Goal: Information Seeking & Learning: Learn about a topic

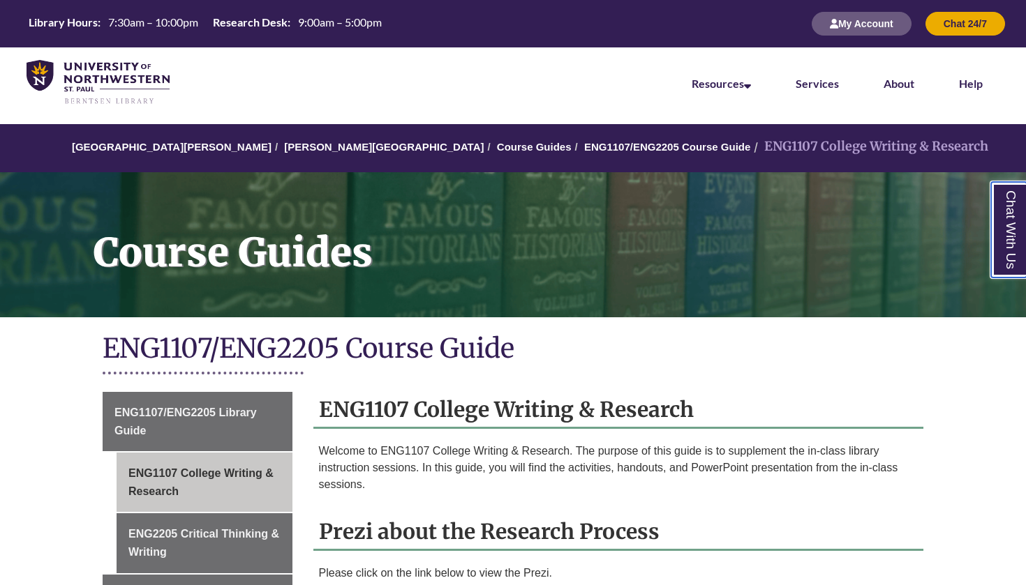
scroll to position [85, 0]
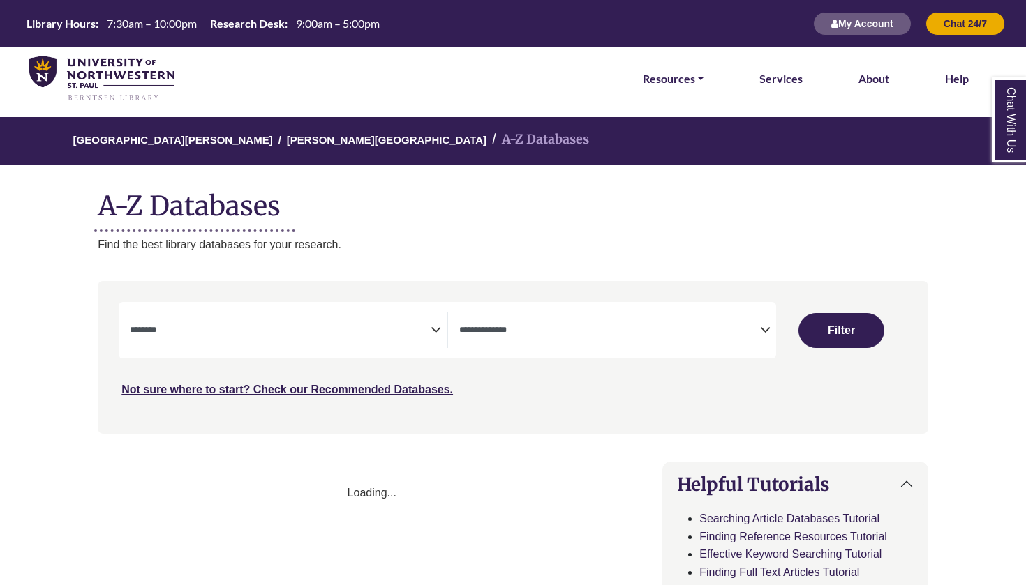
select select "Database Subject Filter"
select select "Database Types Filter"
select select "Database Subject Filter"
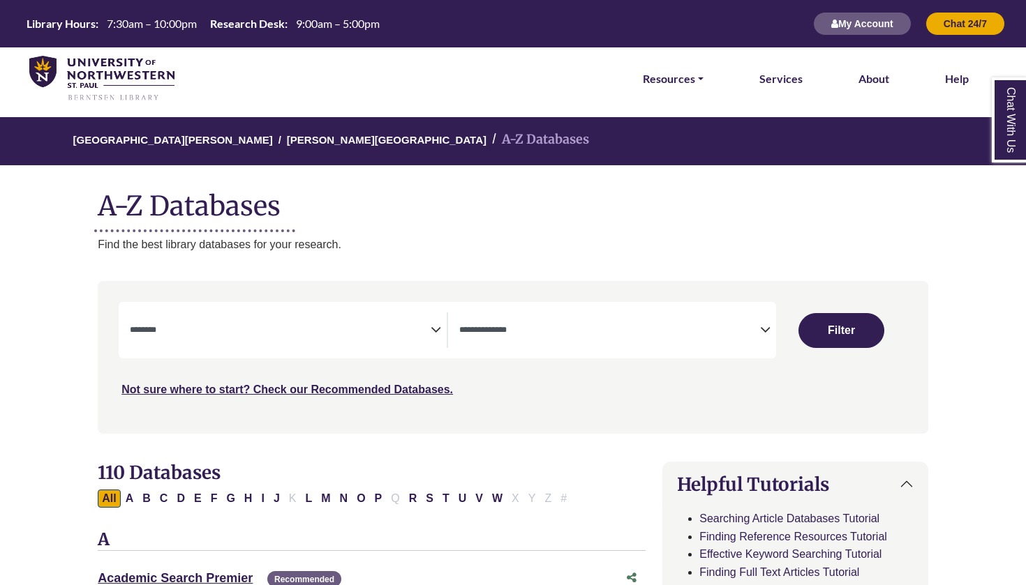
click at [493, 326] on textarea "Search" at bounding box center [609, 331] width 301 height 11
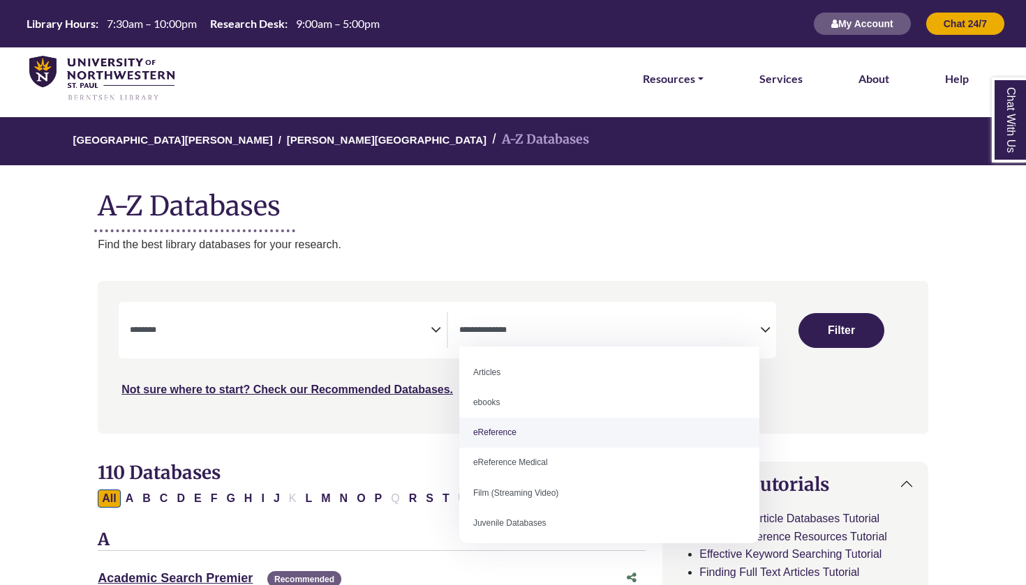
select select "*****"
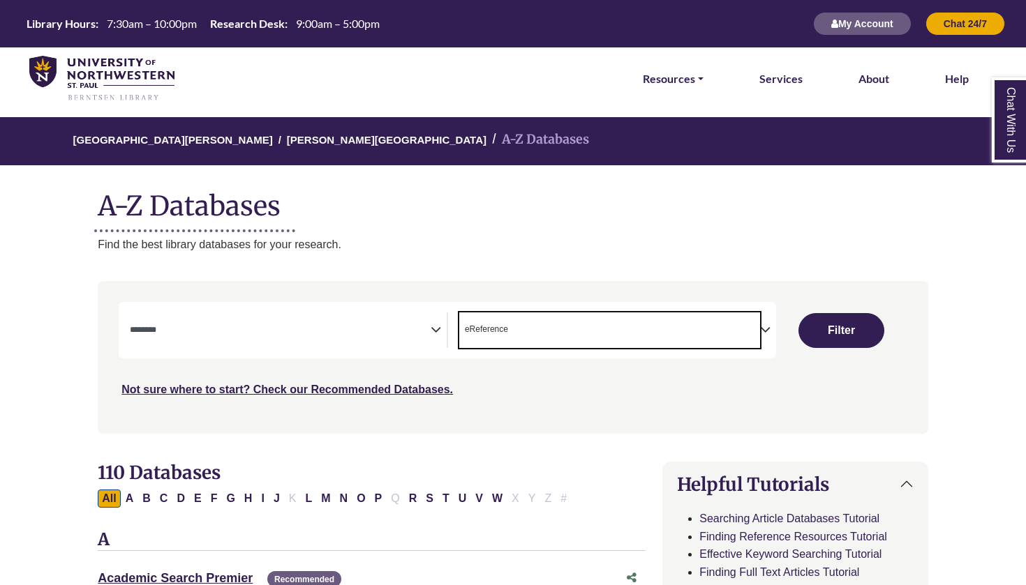
click at [415, 223] on div "University of Northwestern - St. Paul Berntsen Library A-Z Databases A-Z Databa…" at bounding box center [513, 185] width 872 height 136
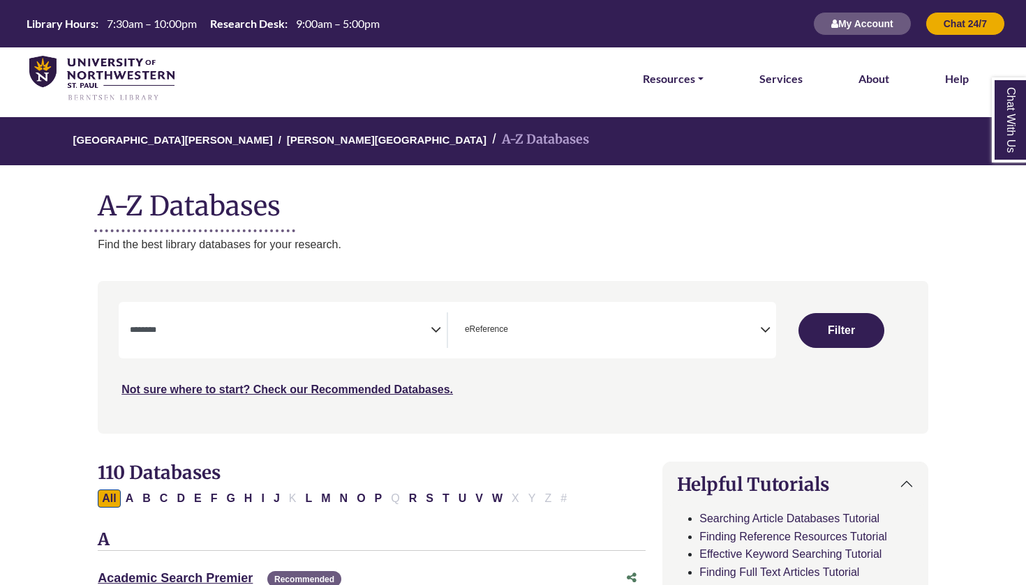
click at [226, 336] on span "Search filters" at bounding box center [280, 331] width 301 height 36
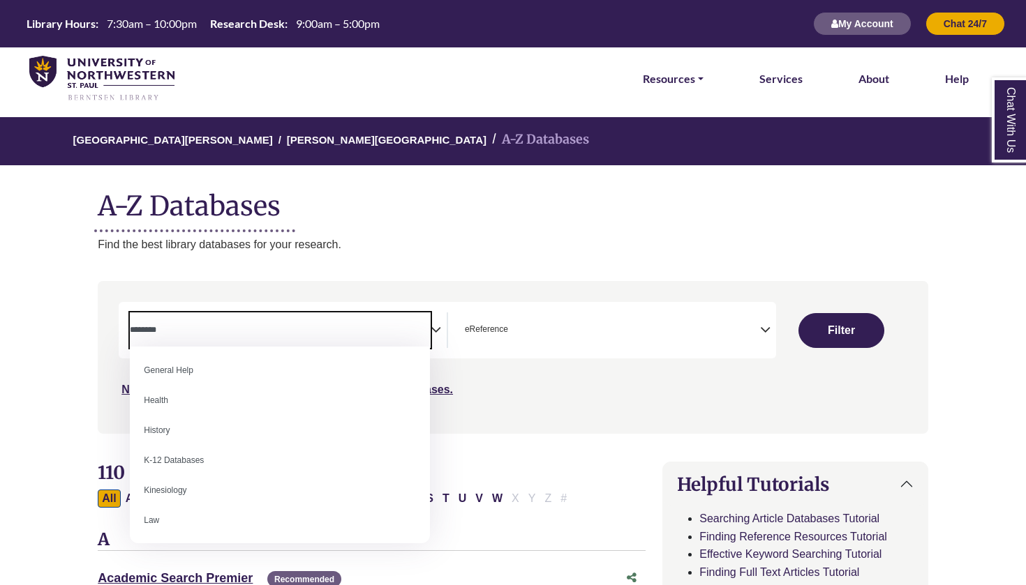
scroll to position [609, 0]
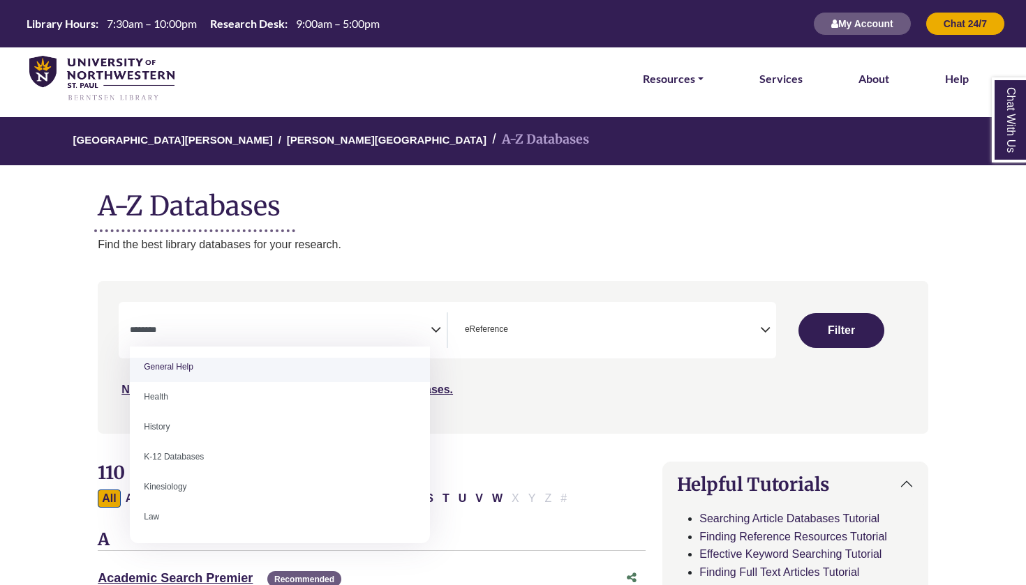
select select "*****"
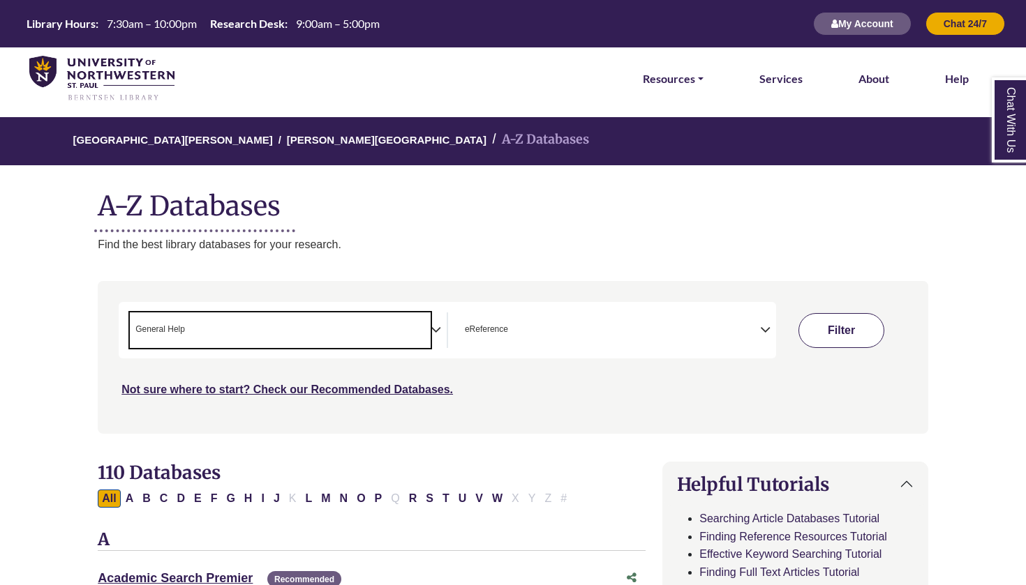
click at [845, 339] on button "Filter" at bounding box center [841, 330] width 86 height 35
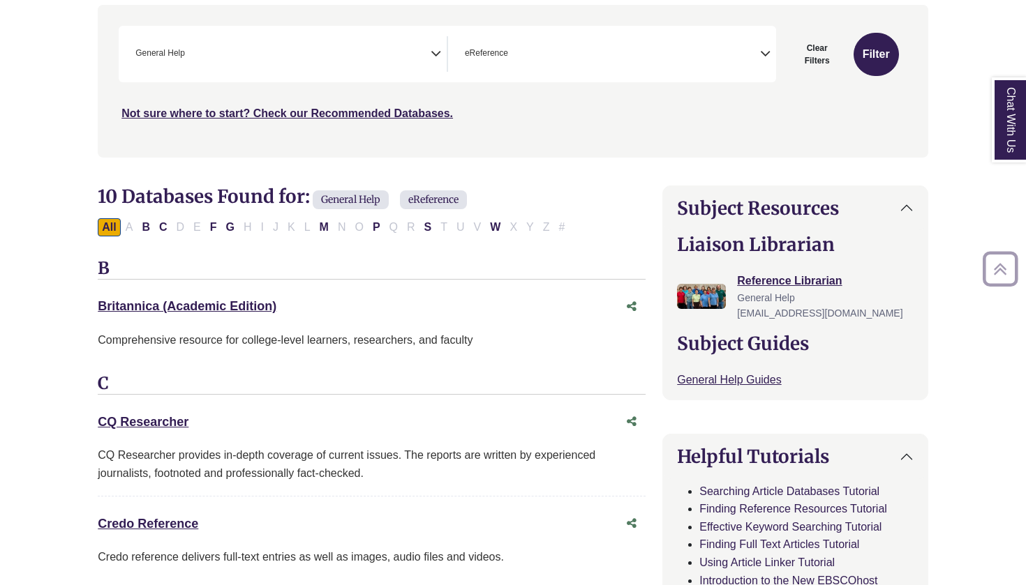
scroll to position [283, 0]
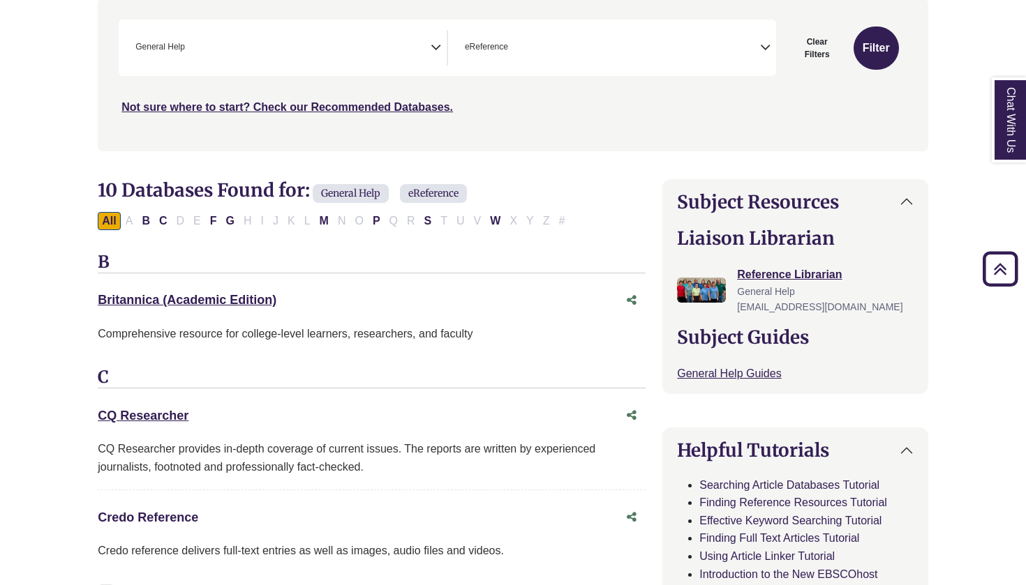
click at [156, 514] on link "Credo Reference This link opens in a new window" at bounding box center [148, 518] width 100 height 14
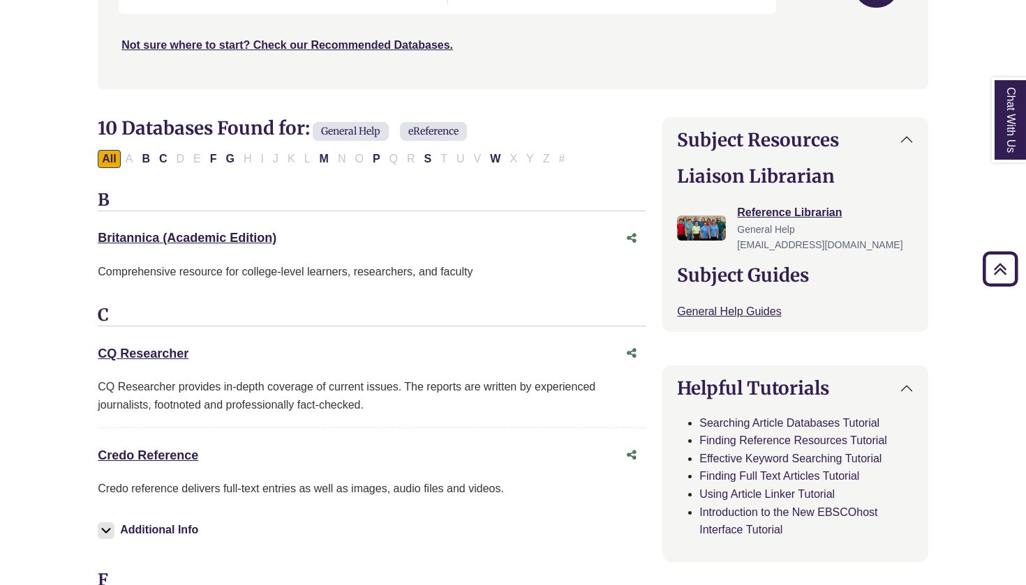
scroll to position [371, 0]
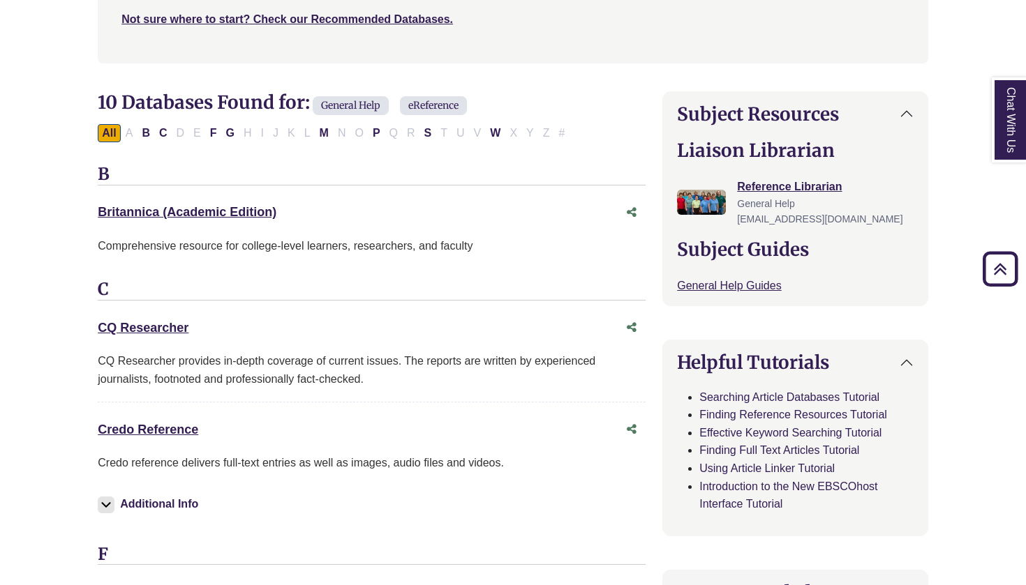
click at [159, 431] on div "Credo Reference This link opens in a new window" at bounding box center [358, 430] width 520 height 20
click at [155, 423] on link "Credo Reference This link opens in a new window" at bounding box center [148, 430] width 100 height 14
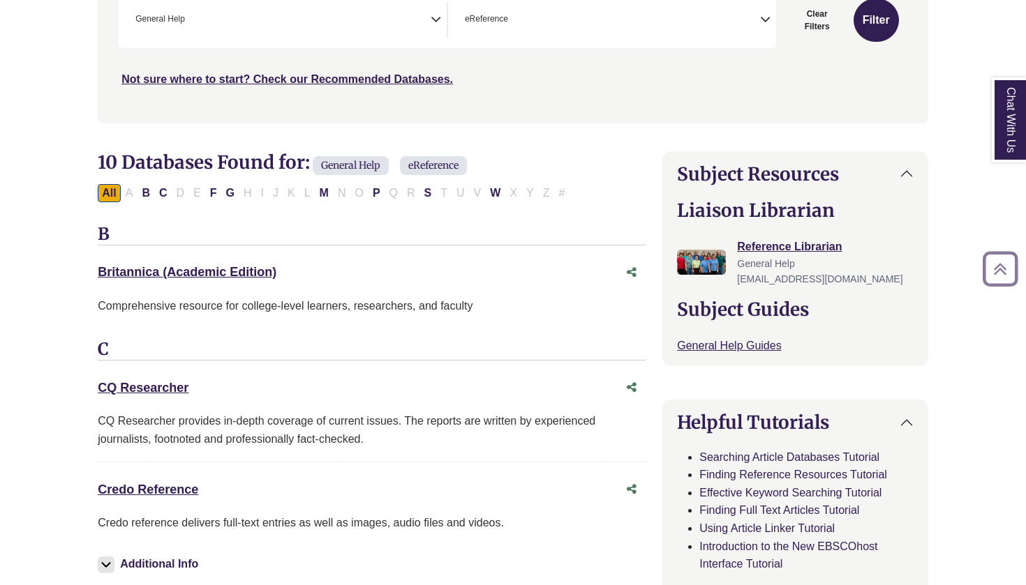
scroll to position [338, 0]
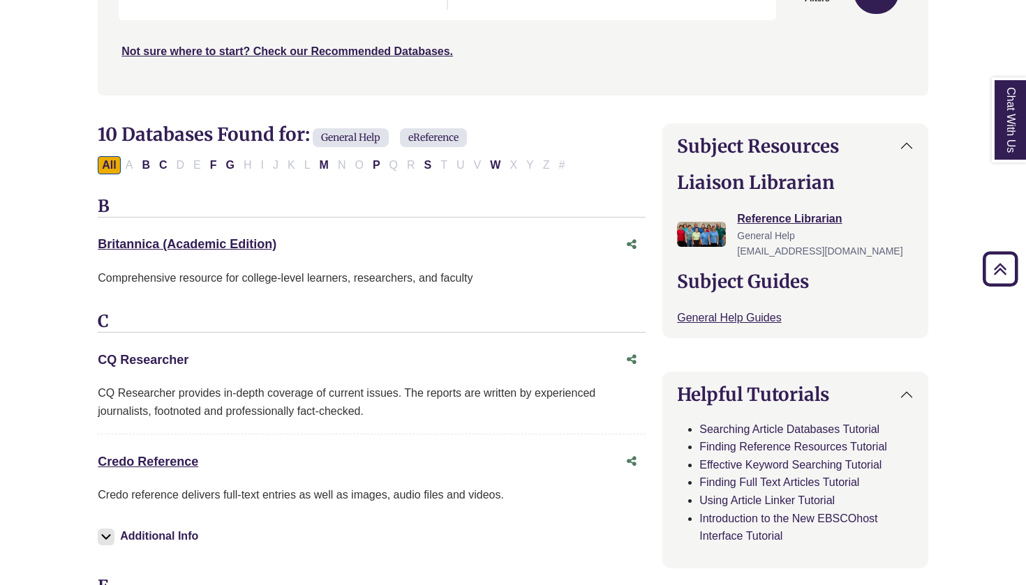
click at [156, 355] on link "CQ Researcher This link opens in a new window" at bounding box center [143, 360] width 91 height 14
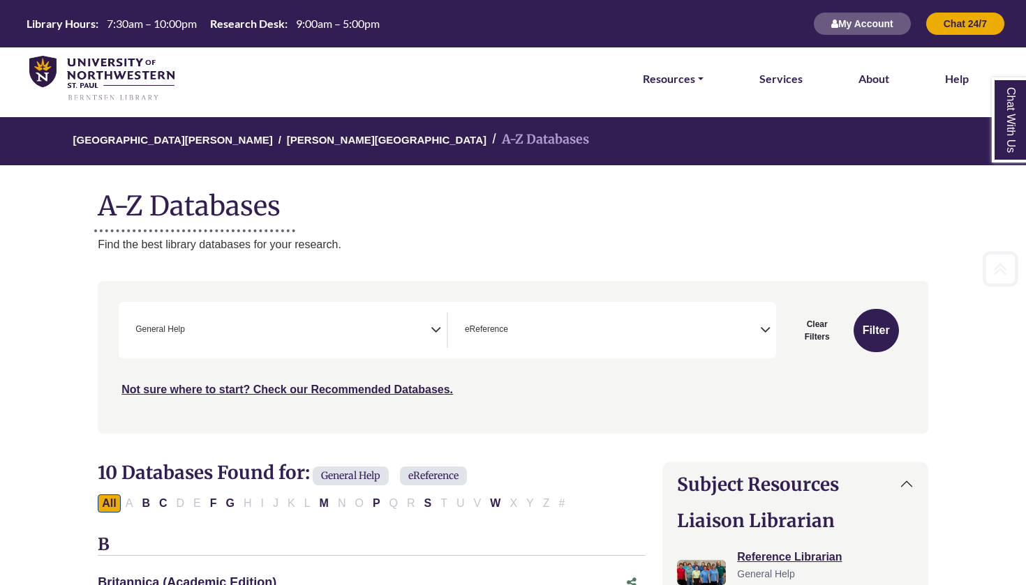
scroll to position [0, 0]
click at [41, 74] on img at bounding box center [101, 79] width 145 height 46
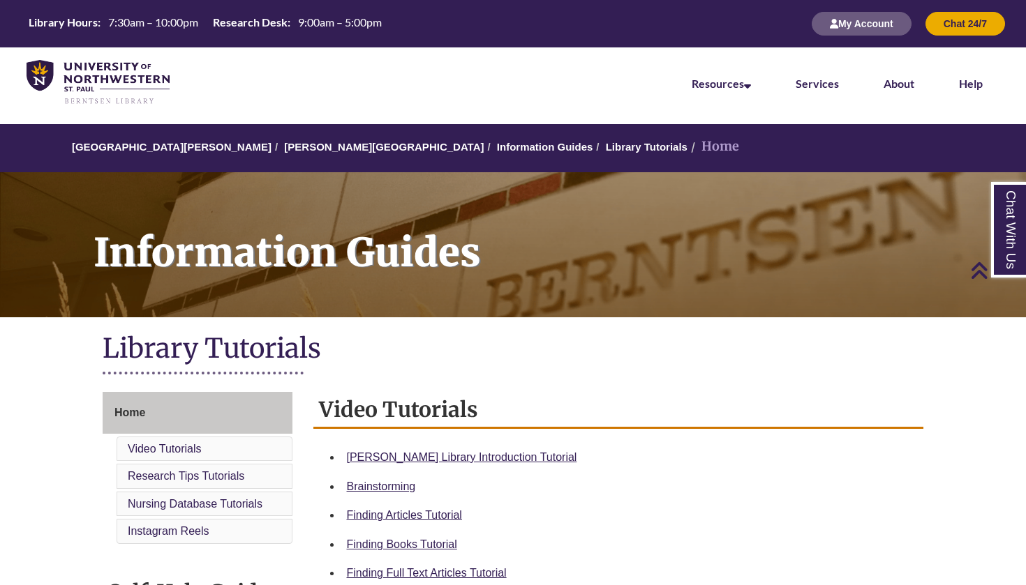
scroll to position [197, 0]
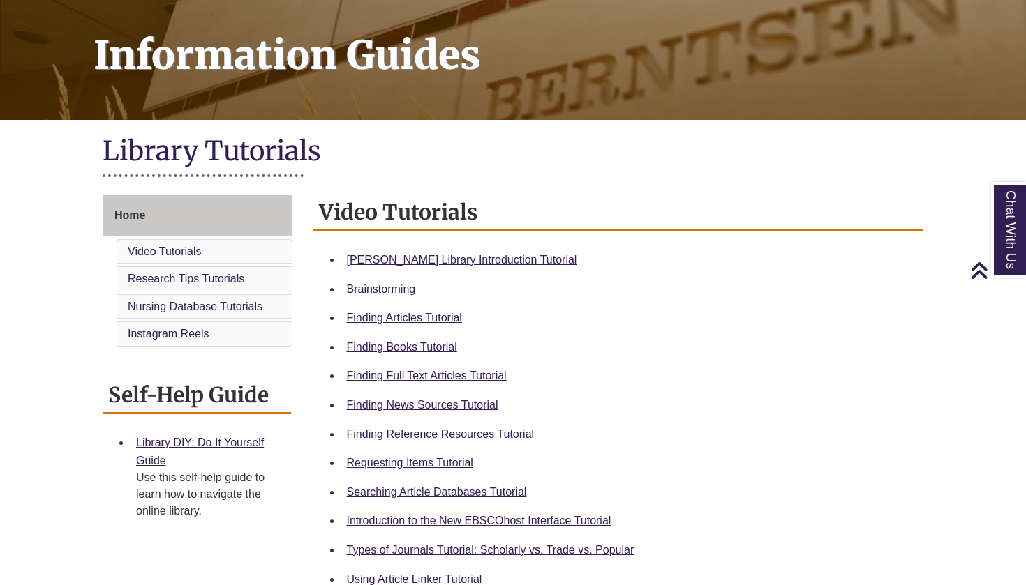
click at [366, 338] on div "Finding Books Tutorial" at bounding box center [630, 347] width 566 height 18
click at [375, 343] on link "Finding Books Tutorial" at bounding box center [402, 347] width 110 height 12
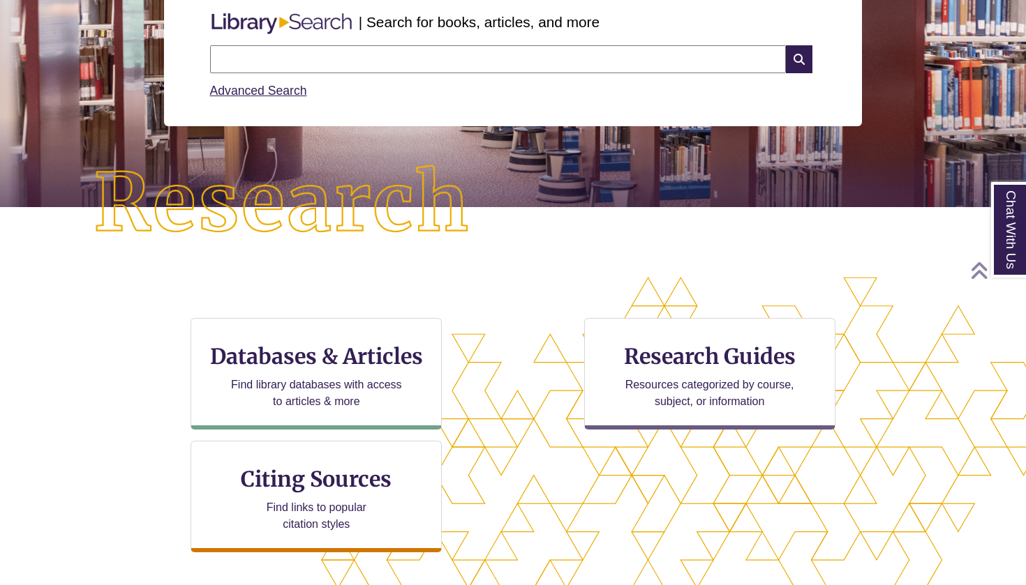
scroll to position [237, 0]
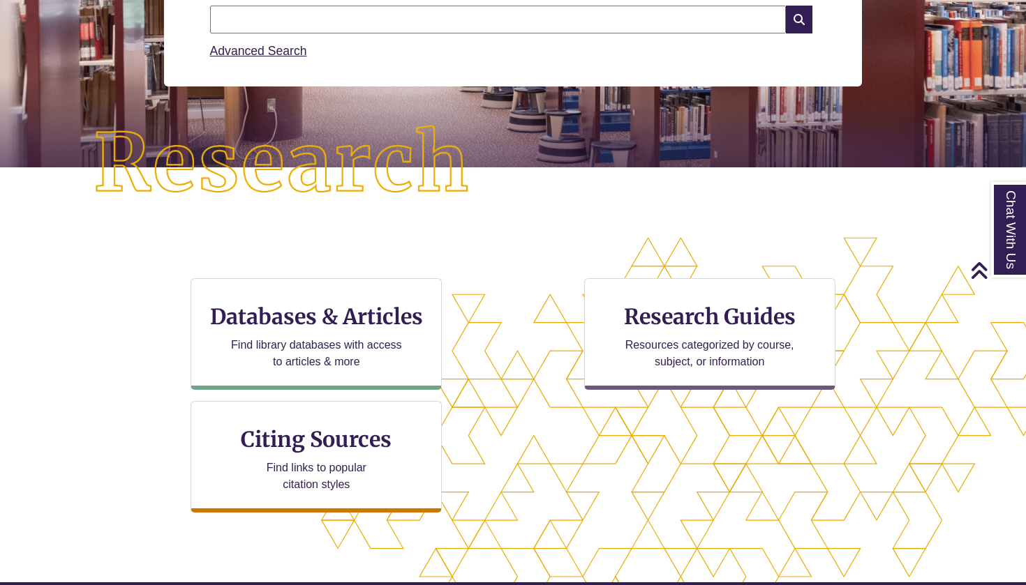
click at [374, 27] on input "text" at bounding box center [498, 20] width 576 height 28
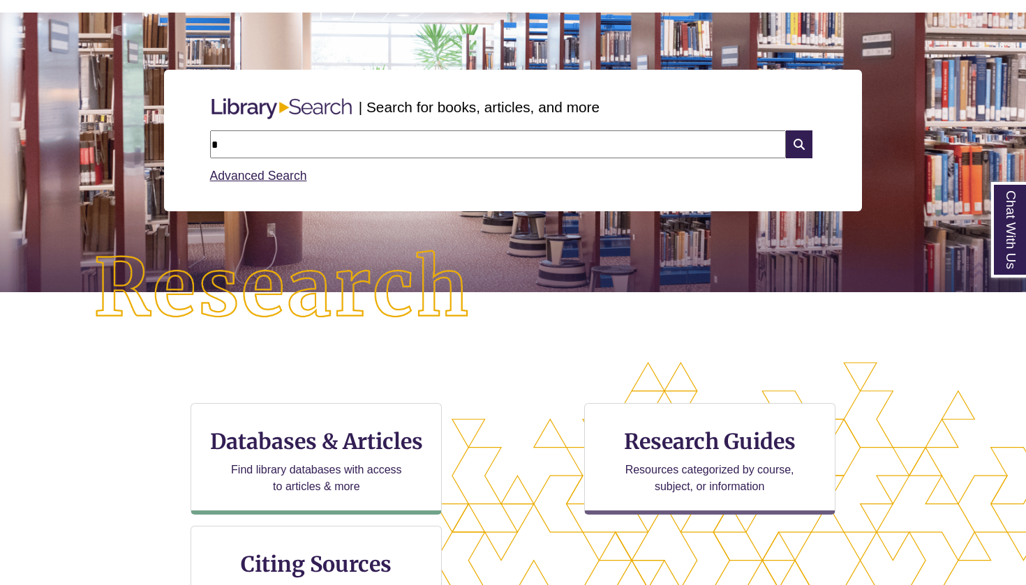
scroll to position [111, 0]
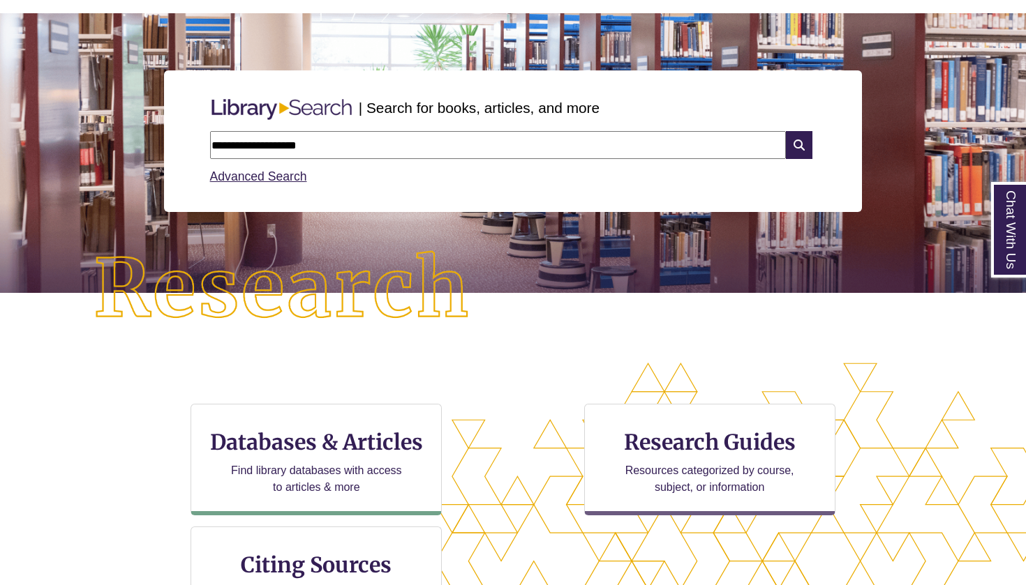
type input "**********"
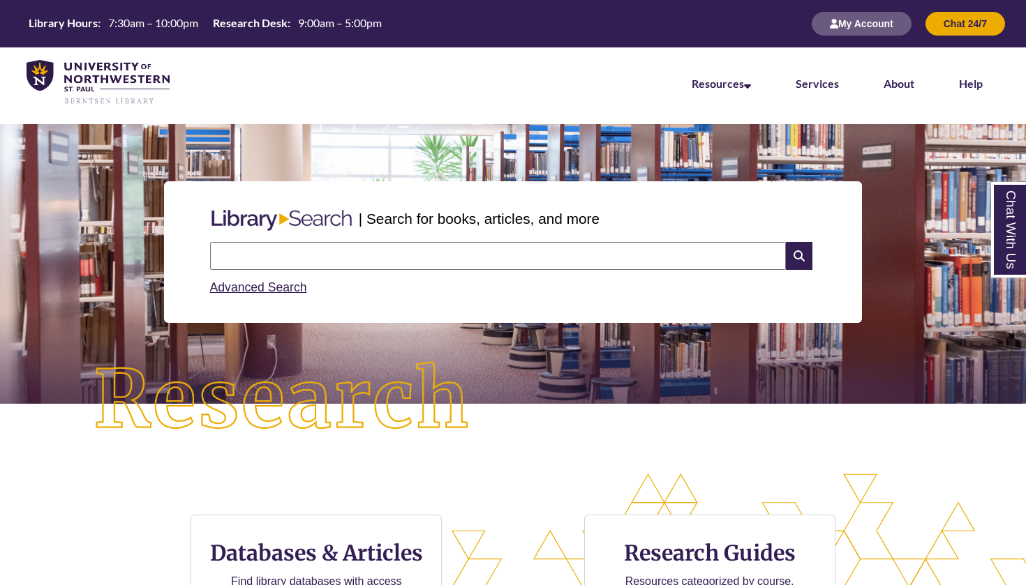
click at [314, 258] on input "text" at bounding box center [498, 256] width 576 height 28
click at [232, 287] on link "Advanced Search" at bounding box center [258, 288] width 97 height 14
click at [340, 254] on input "text" at bounding box center [498, 256] width 576 height 28
type input "**********"
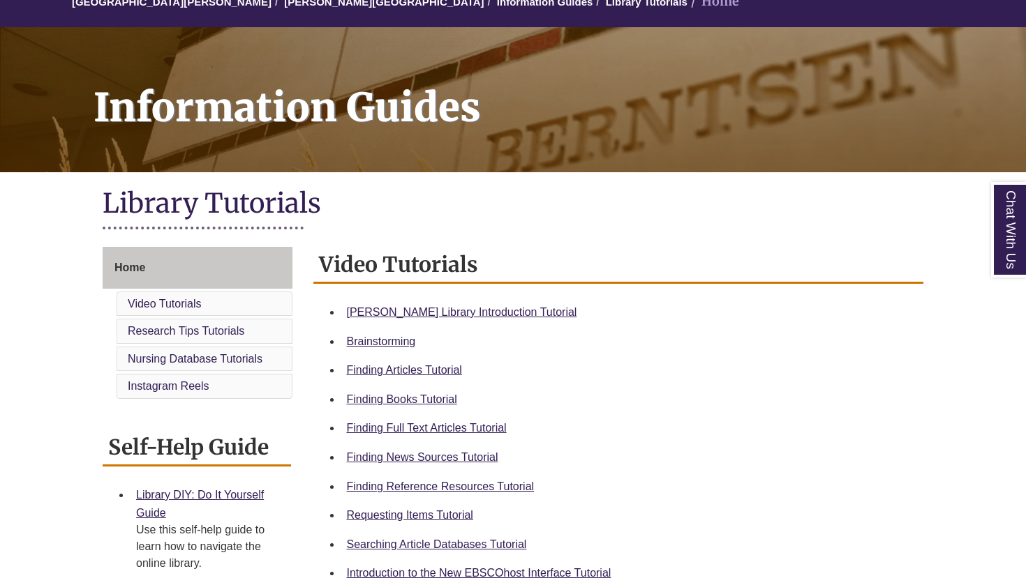
scroll to position [151, 0]
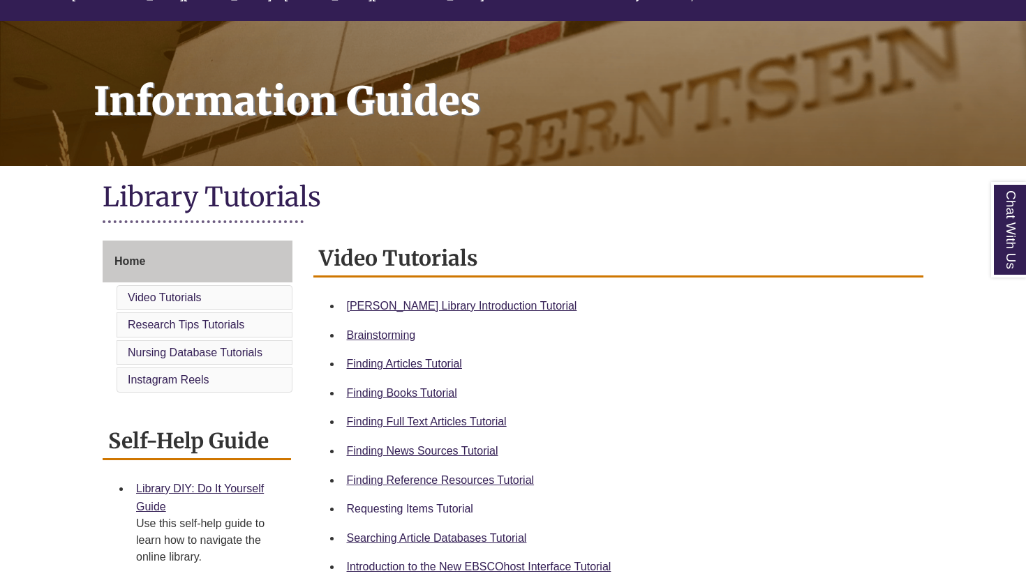
click at [374, 505] on link "Requesting Items Tutorial" at bounding box center [410, 509] width 126 height 12
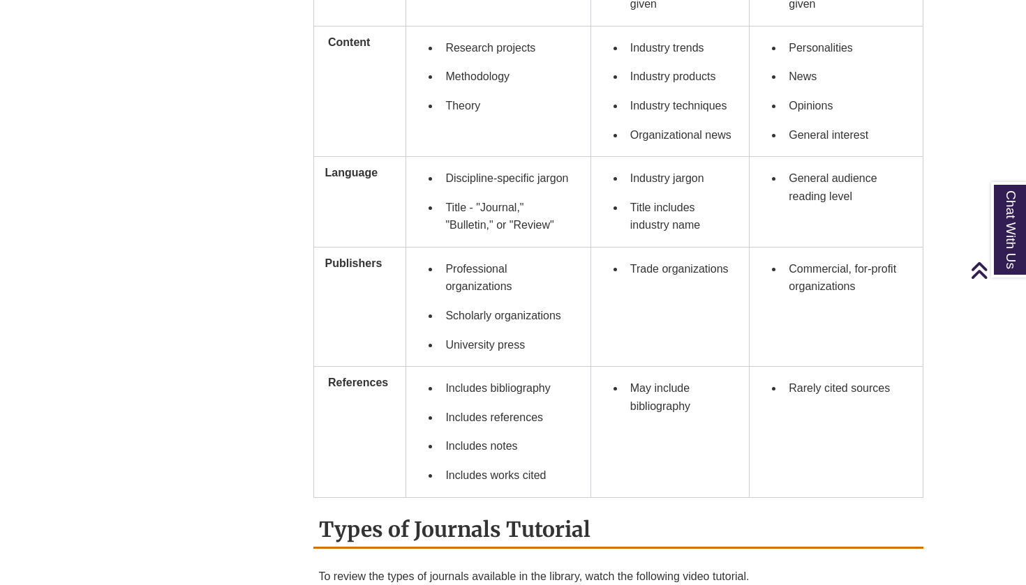
scroll to position [1053, 0]
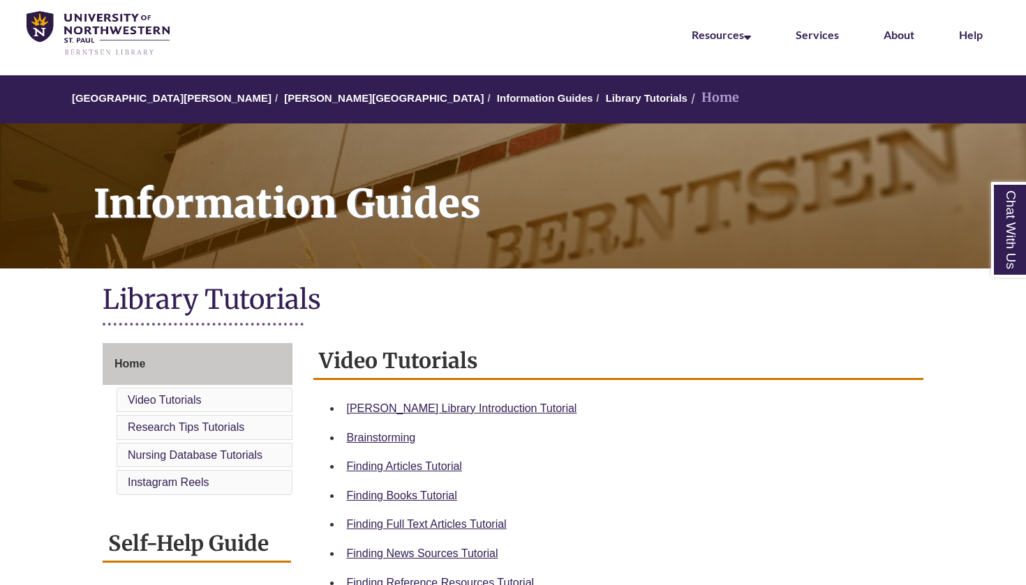
scroll to position [75, 0]
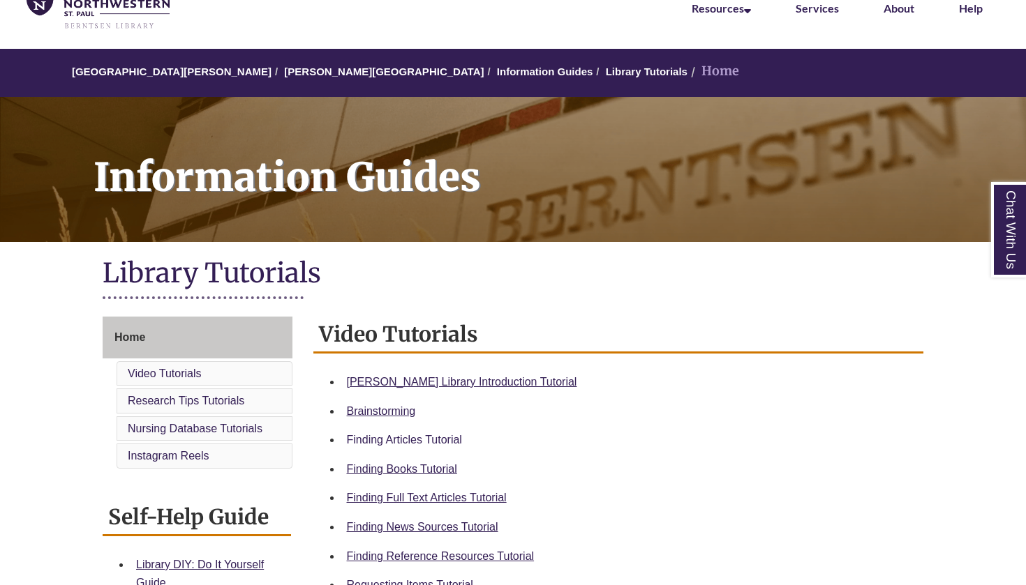
click at [377, 444] on link "Finding Articles Tutorial" at bounding box center [404, 440] width 115 height 12
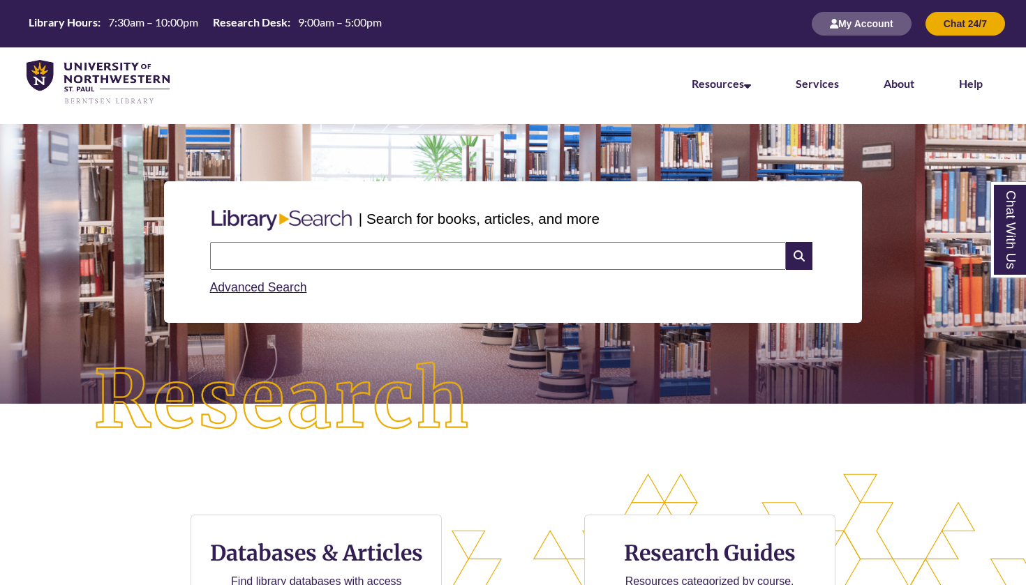
click at [359, 249] on input "text" at bounding box center [498, 256] width 576 height 28
click at [167, 288] on div "**********" at bounding box center [513, 252] width 698 height 142
click at [495, 259] on input "**********" at bounding box center [498, 256] width 576 height 28
type input "**********"
click at [514, 281] on div "Advanced Search" at bounding box center [513, 283] width 606 height 27
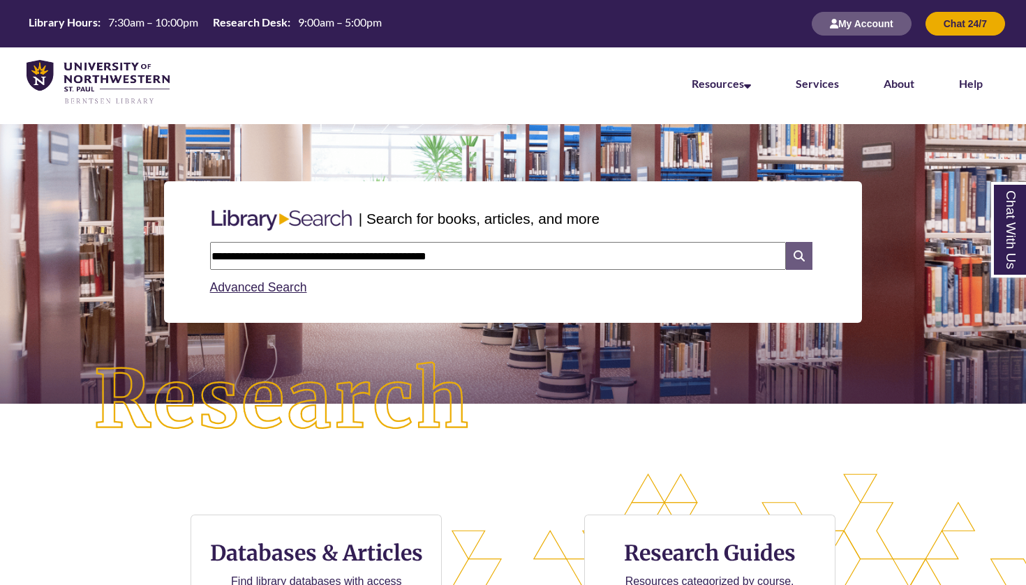
click at [790, 253] on icon at bounding box center [799, 256] width 27 height 28
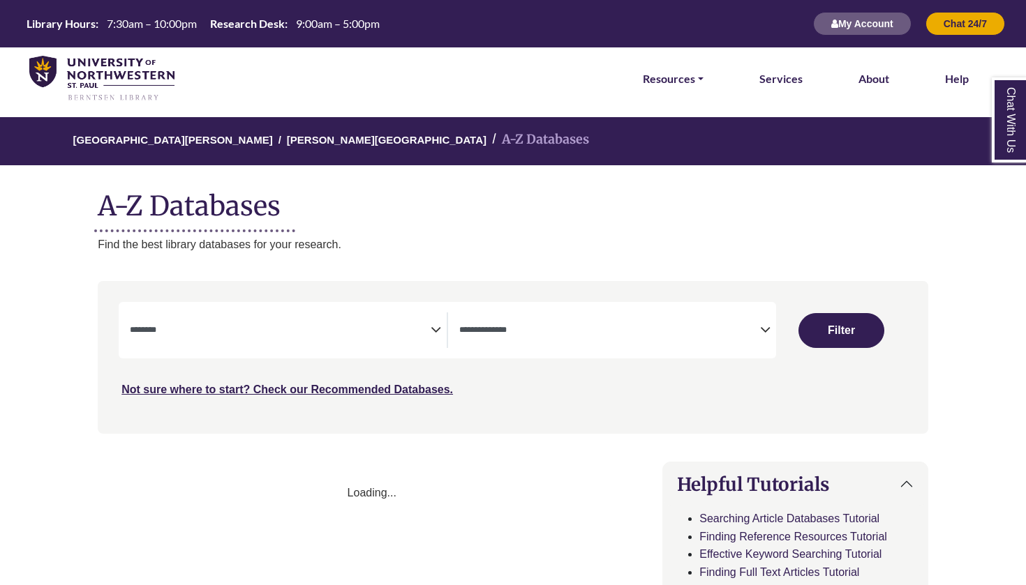
select select "Database Subject Filter"
select select "Database Types Filter"
select select "Database Subject Filter"
select select "Database Types Filter"
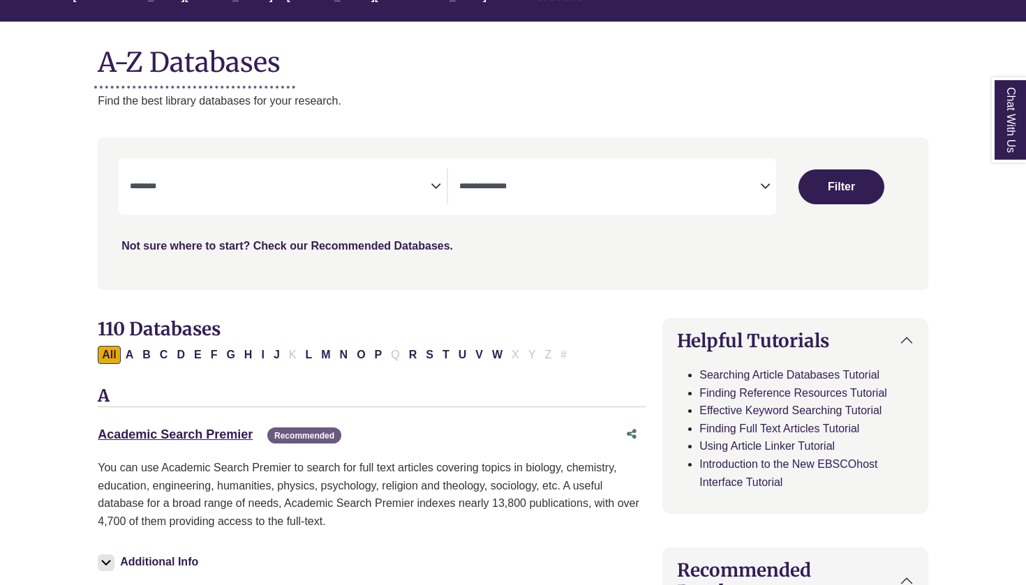
scroll to position [144, 1]
click at [433, 189] on icon "Search filters" at bounding box center [435, 184] width 10 height 21
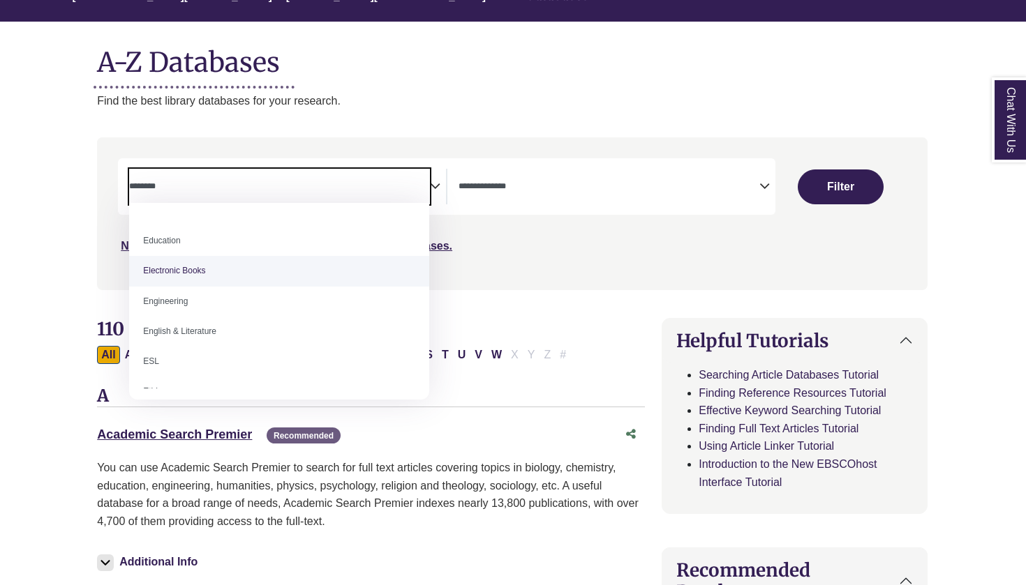
scroll to position [379, 0]
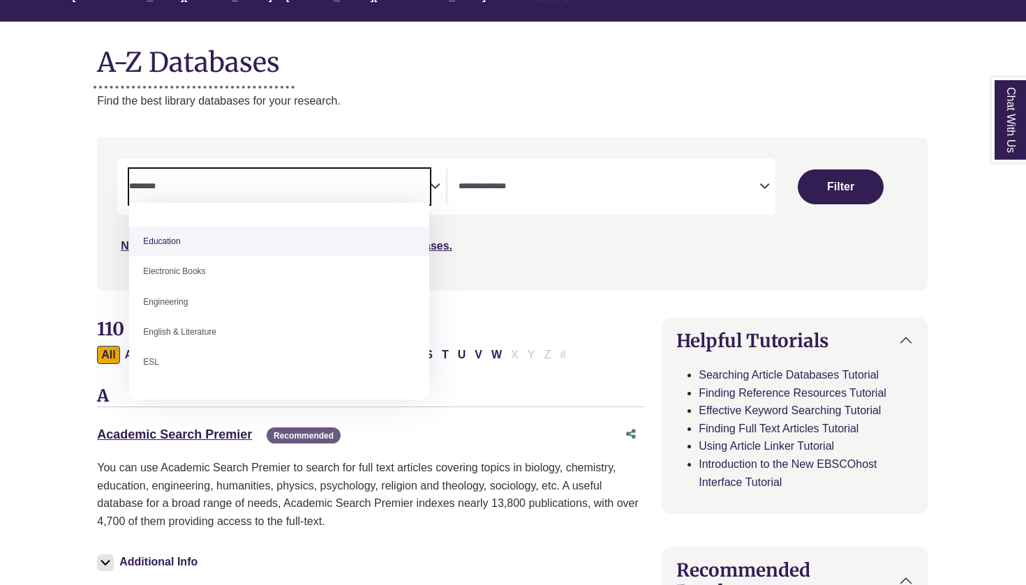
select select "*****"
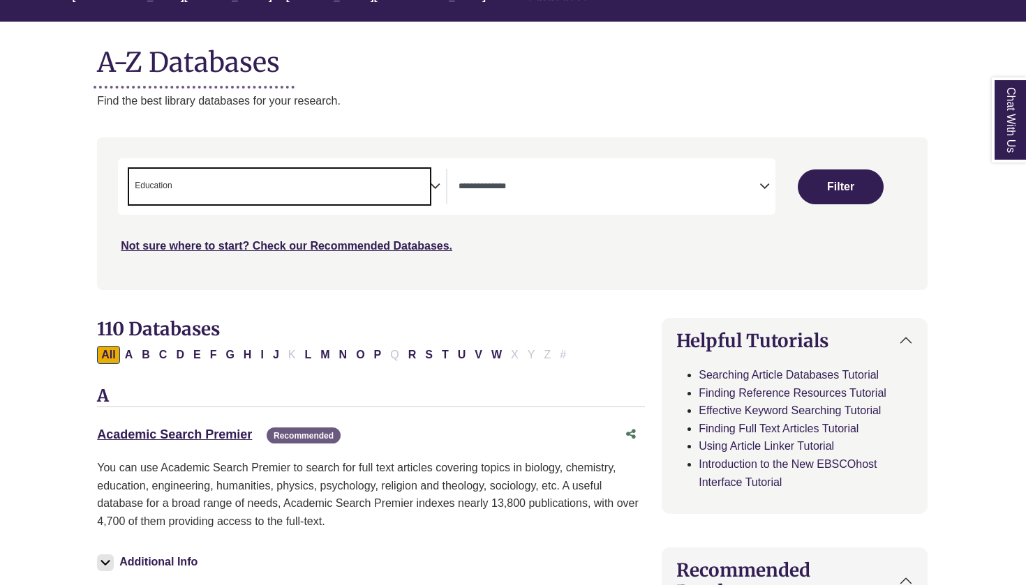
scroll to position [172, 0]
click at [343, 184] on span "× Education" at bounding box center [279, 187] width 301 height 36
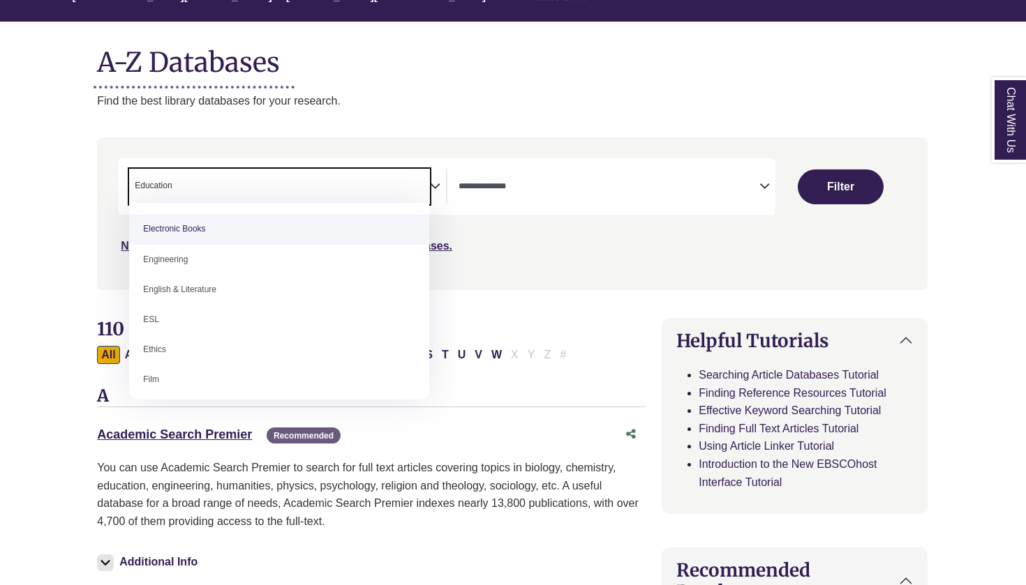
scroll to position [466, 0]
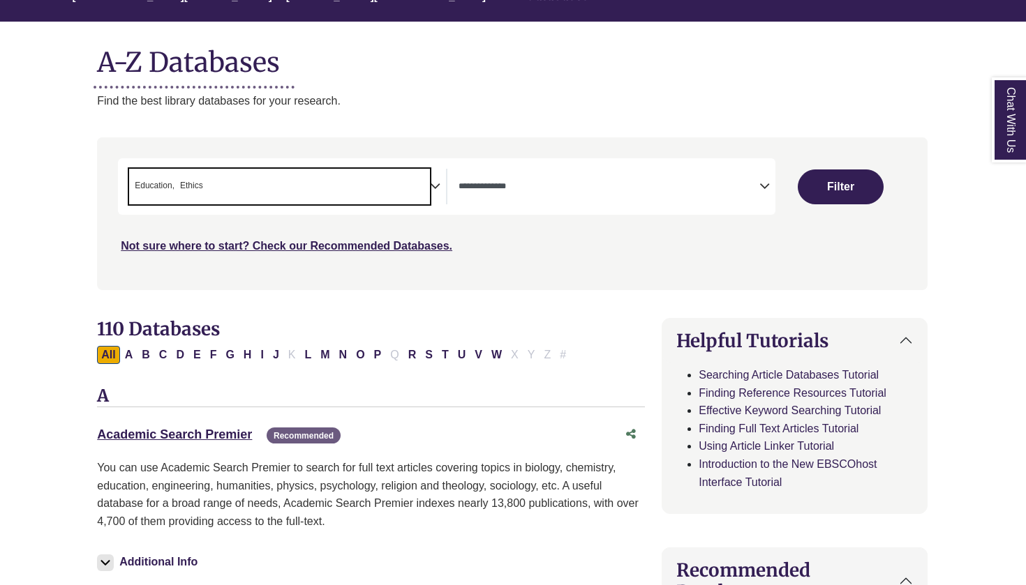
click at [274, 186] on span "× Education × Ethics" at bounding box center [279, 187] width 301 height 36
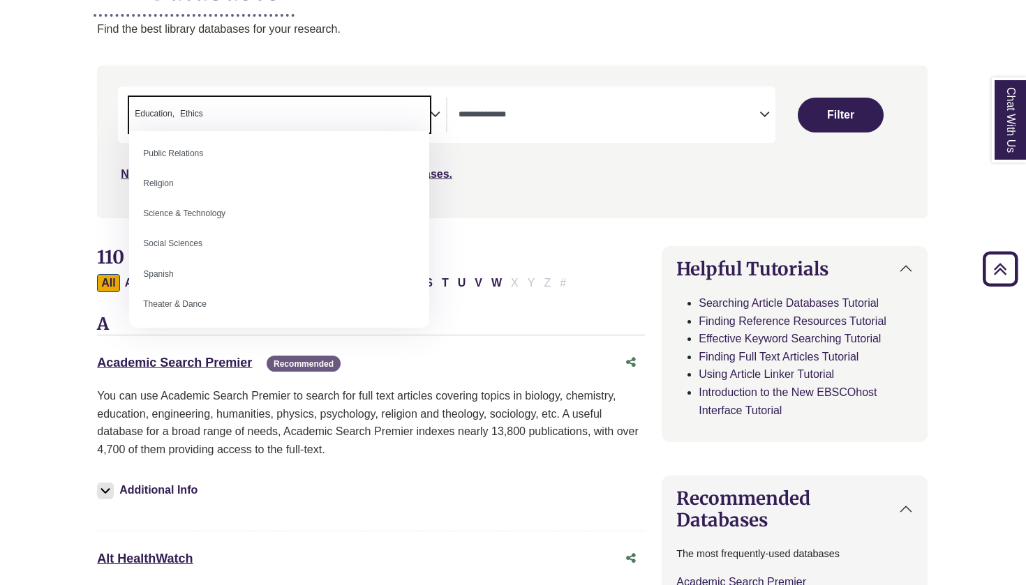
scroll to position [216, 1]
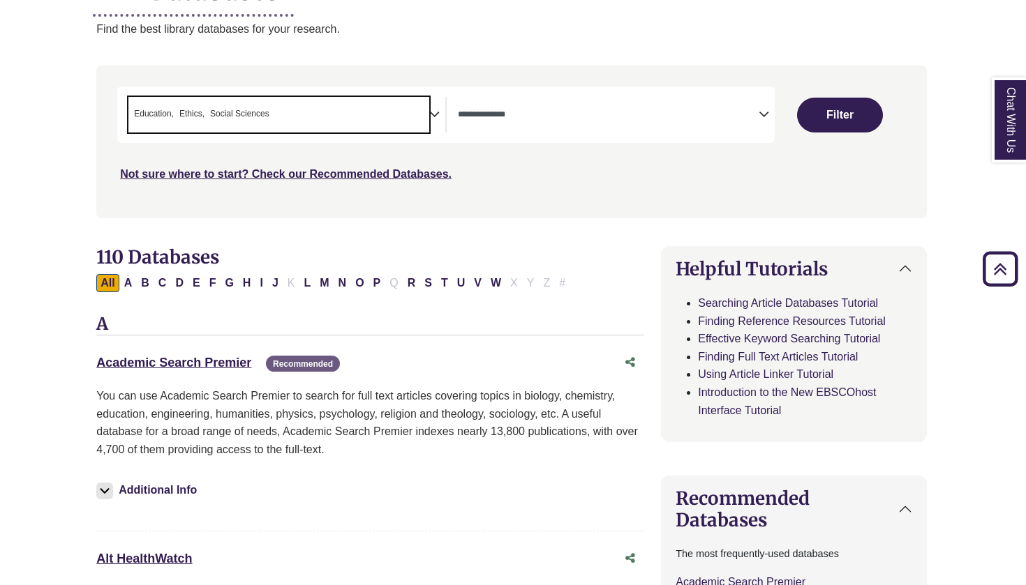
click at [294, 106] on span "× Education × Ethics × Social Sciences" at bounding box center [278, 115] width 301 height 36
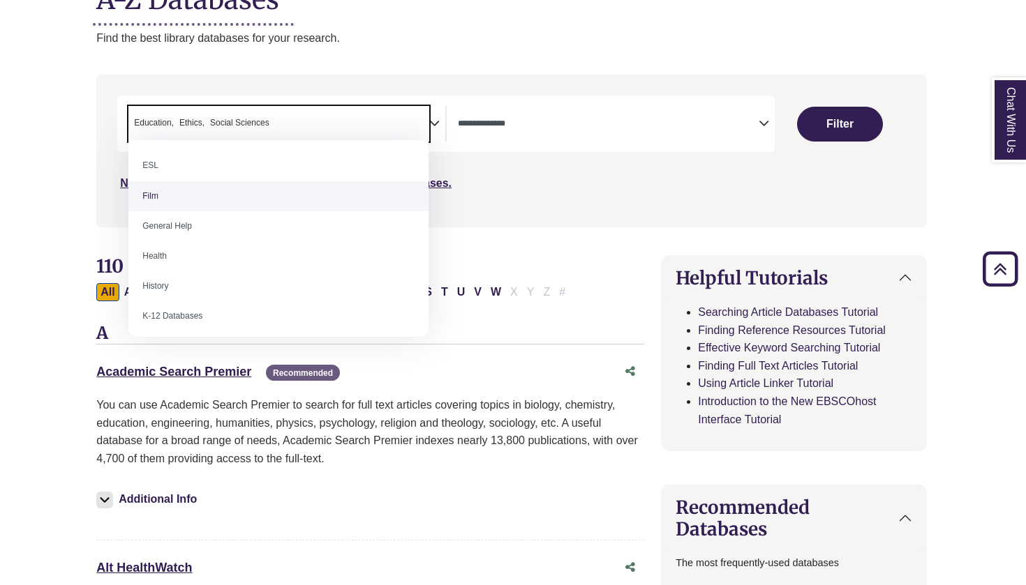
scroll to position [577, 0]
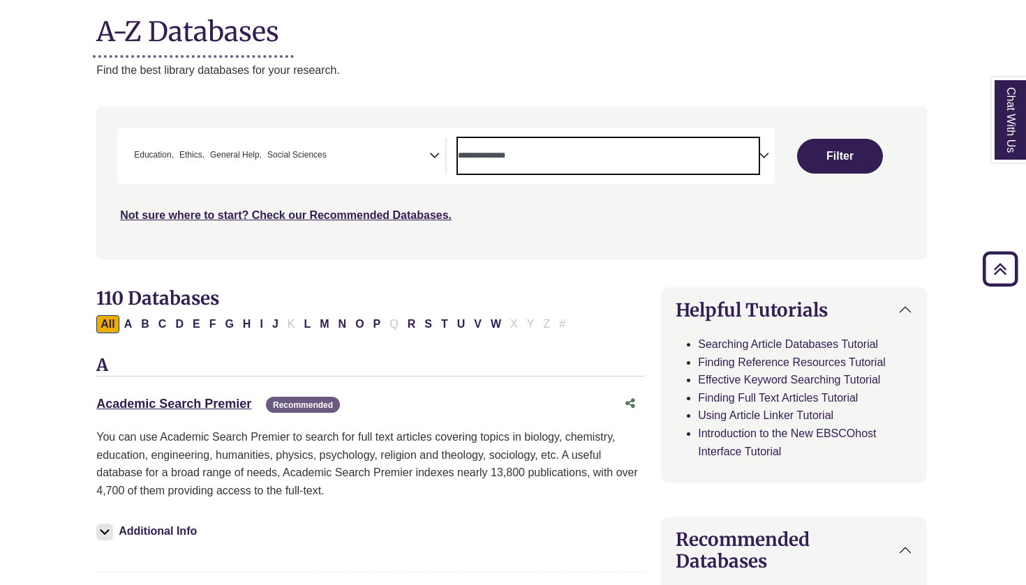
click at [527, 157] on textarea "Search" at bounding box center [608, 156] width 301 height 11
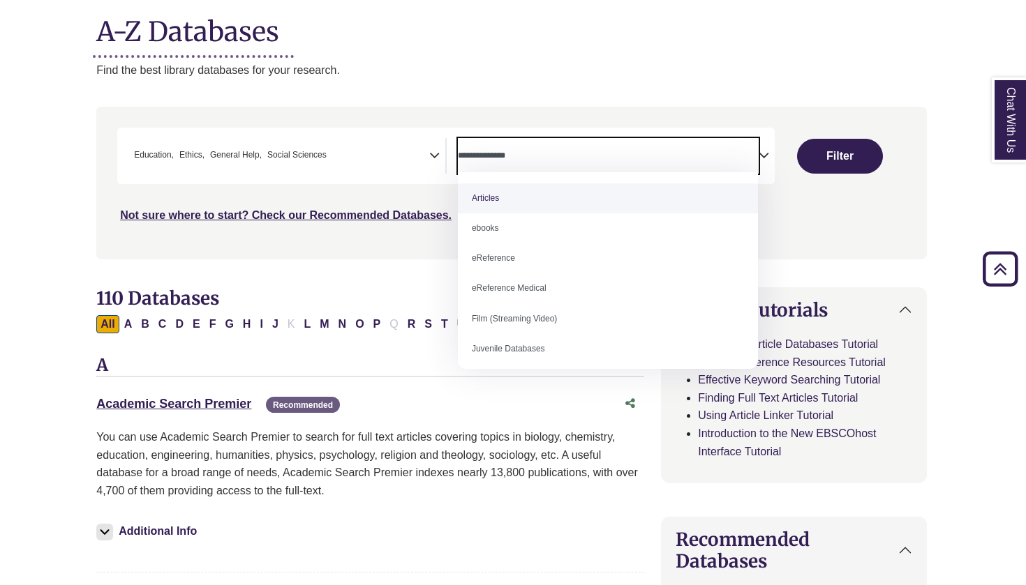
click at [527, 157] on textarea "Search" at bounding box center [608, 156] width 301 height 11
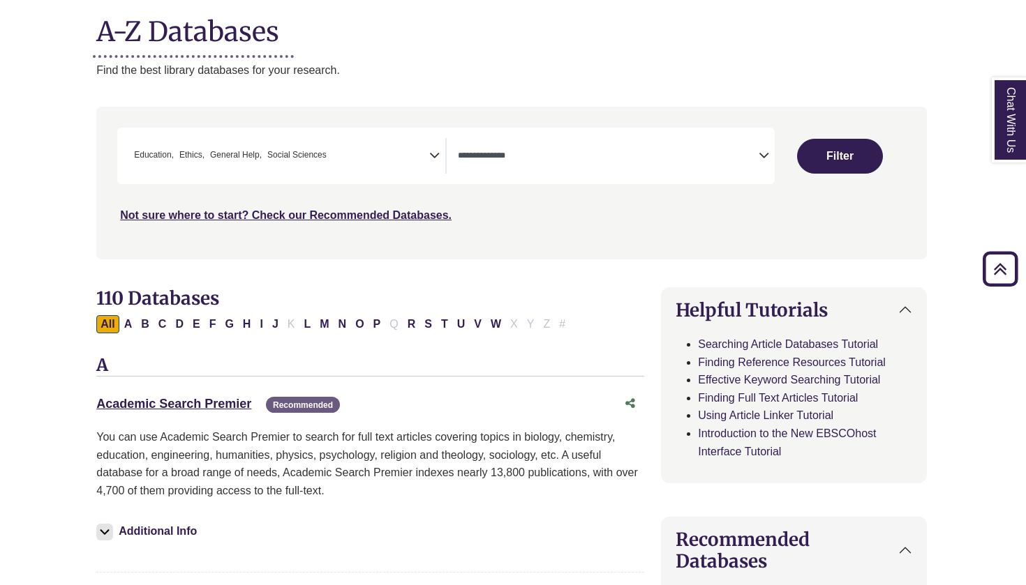
drag, startPoint x: 846, startPoint y: 149, endPoint x: 612, endPoint y: 307, distance: 283.0
click at [195, 158] on span "Ethics" at bounding box center [191, 155] width 25 height 13
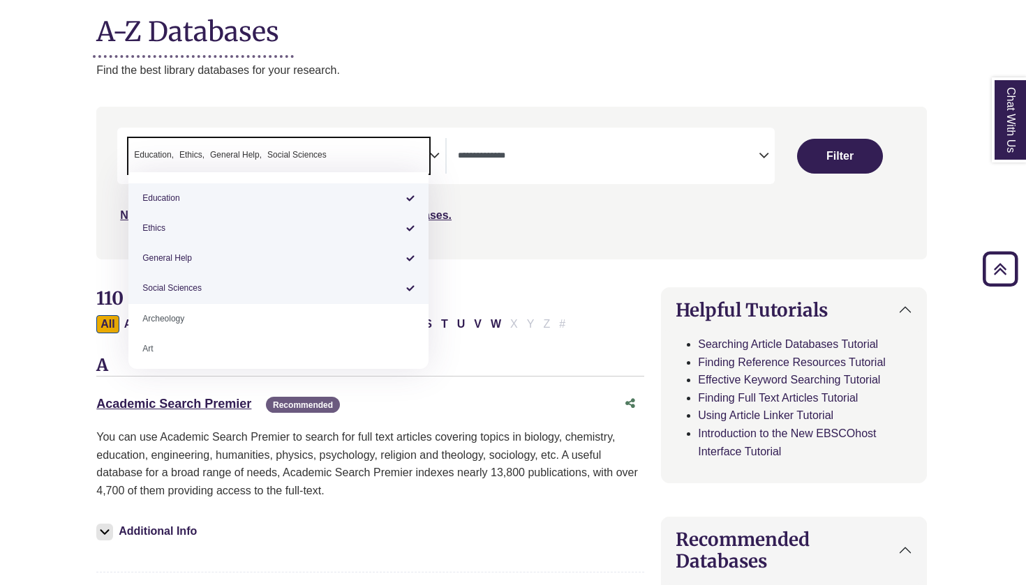
click at [197, 153] on span "Ethics" at bounding box center [191, 155] width 25 height 13
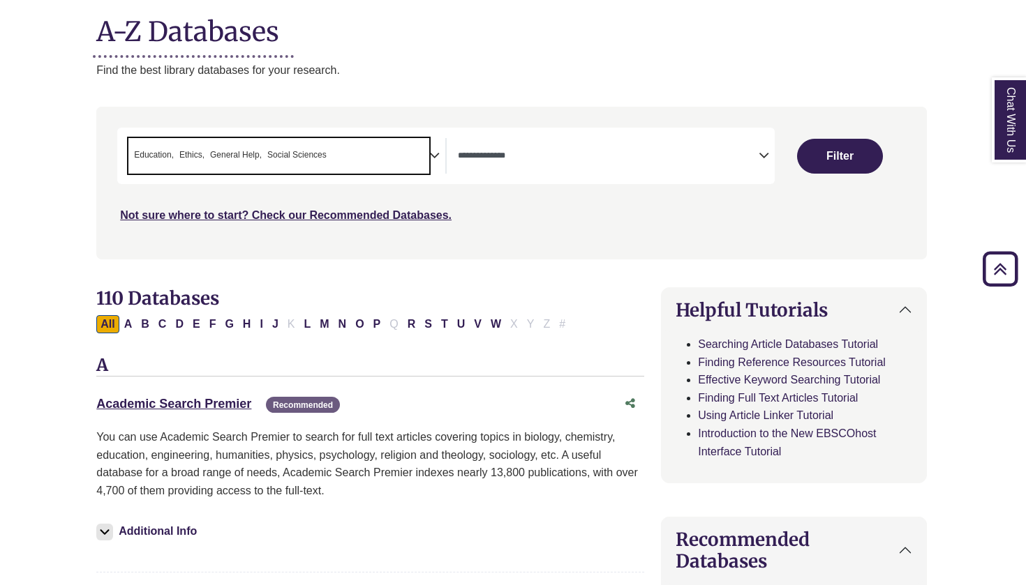
click at [191, 149] on span "Ethics" at bounding box center [191, 155] width 25 height 13
click at [192, 155] on span "General Help" at bounding box center [205, 155] width 52 height 13
click at [281, 149] on span "× Education × Social Sciences" at bounding box center [278, 156] width 301 height 36
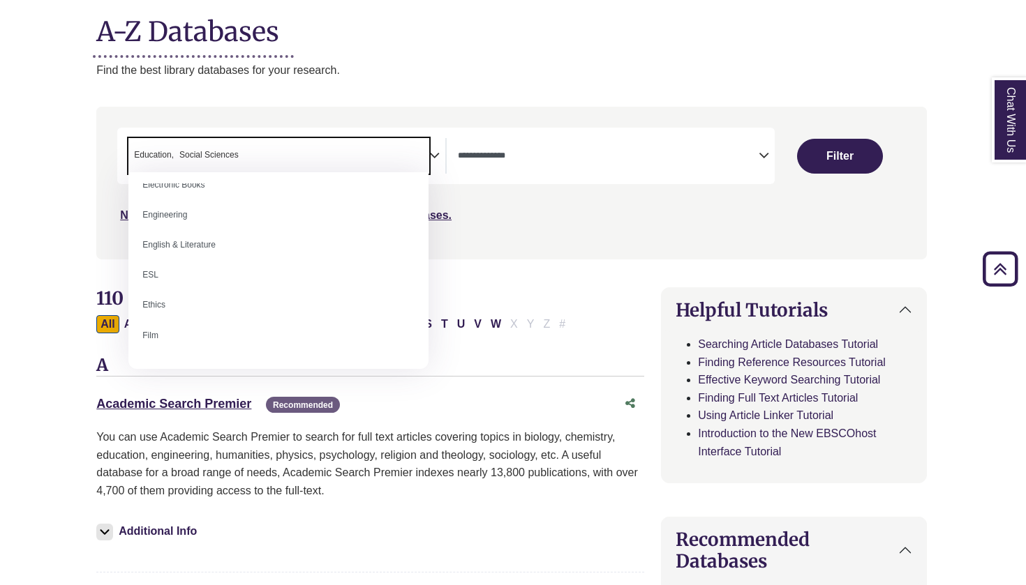
scroll to position [467, 0]
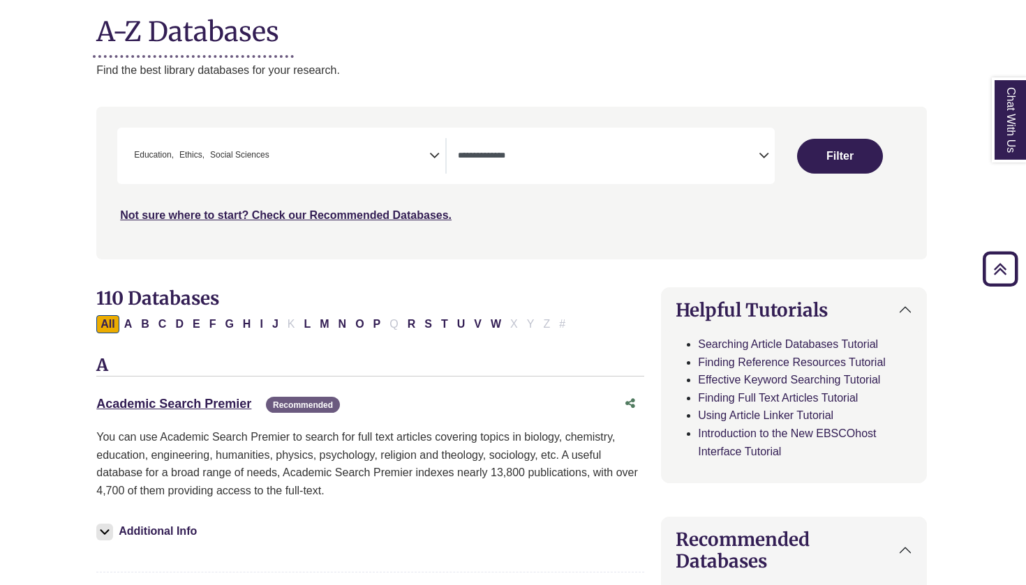
click at [811, 169] on button "Filter" at bounding box center [840, 156] width 86 height 35
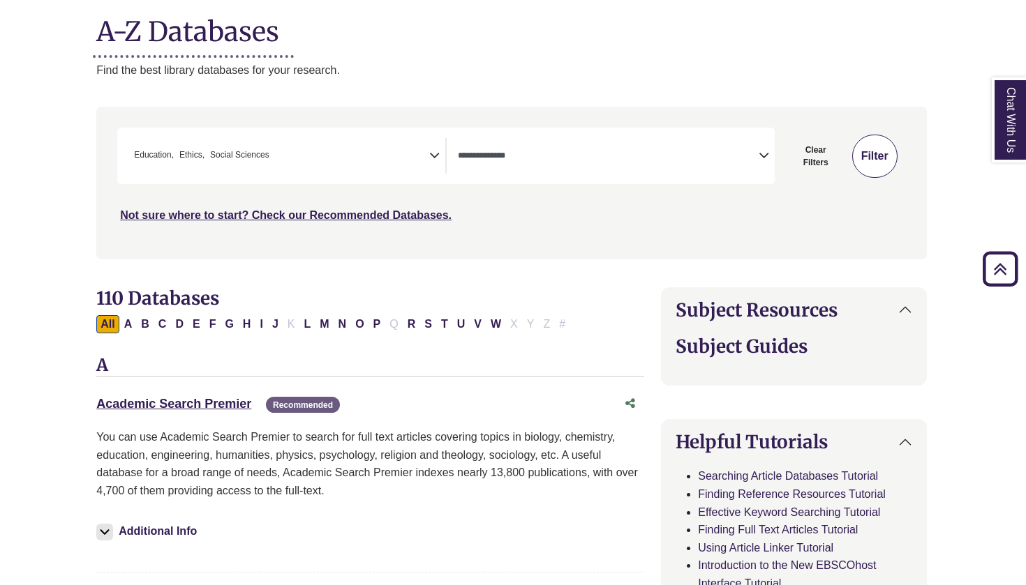
select select "Database Types Filter"
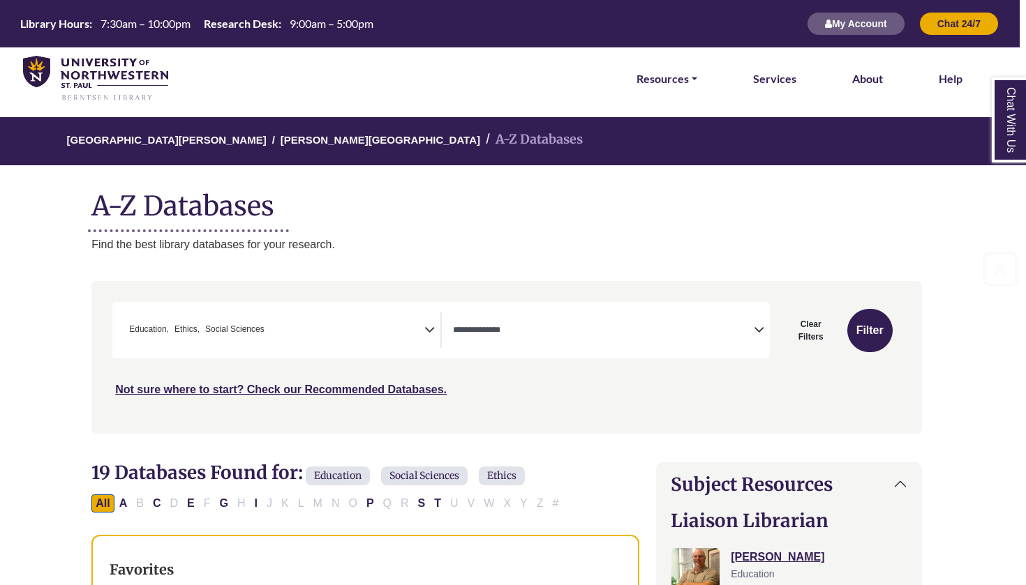
scroll to position [0, 6]
click at [134, 191] on h1 "A-Z Databases" at bounding box center [506, 200] width 830 height 43
click at [127, 203] on h1 "A-Z Databases" at bounding box center [506, 200] width 830 height 43
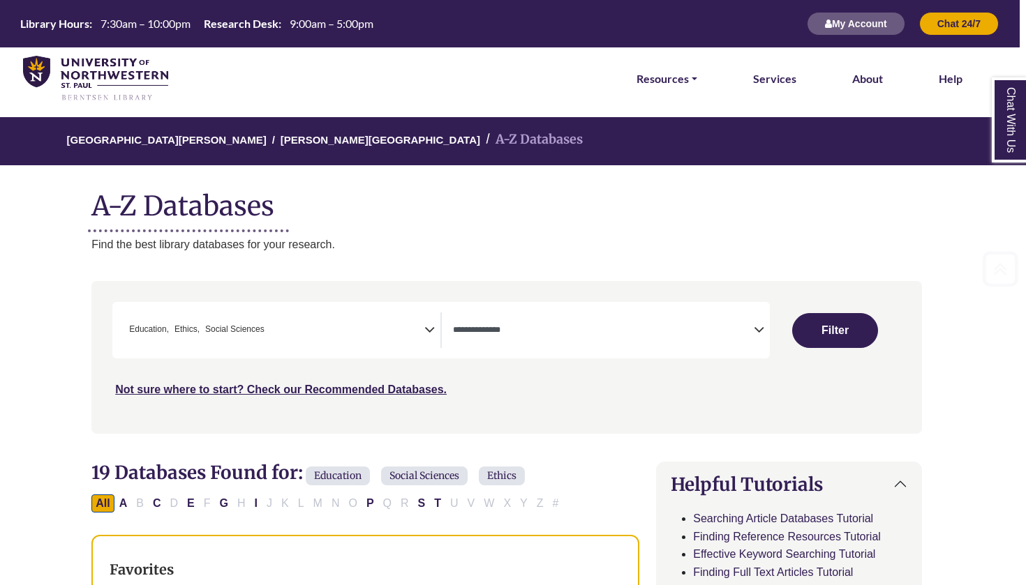
scroll to position [174, 1]
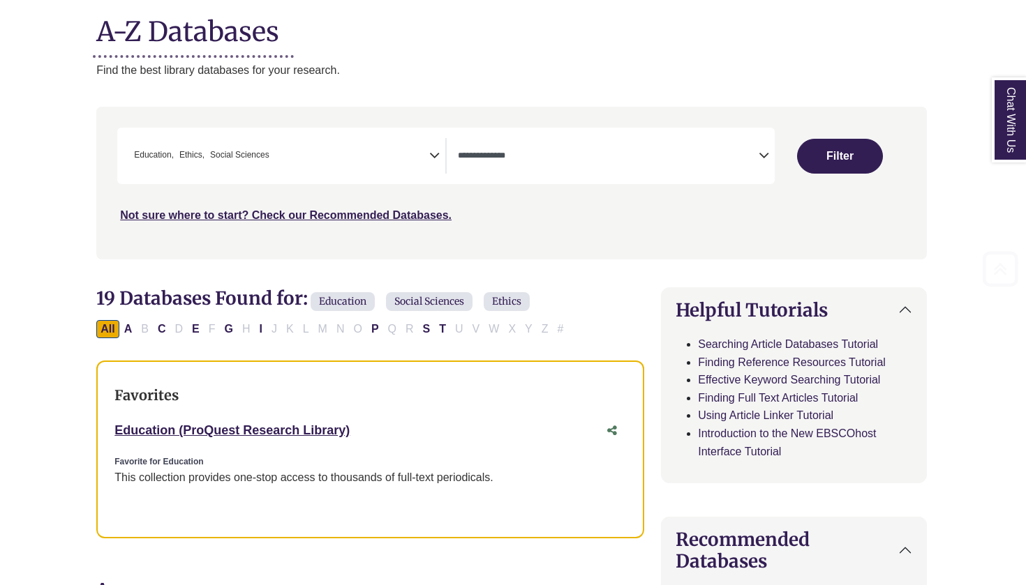
select select "Database Subject Filter"
select select "Database Types Filter"
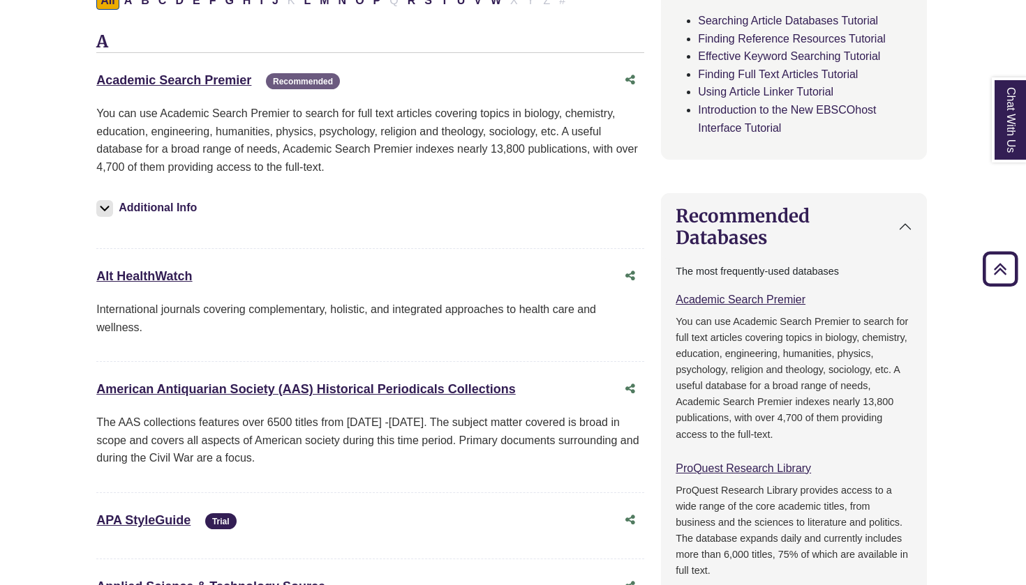
scroll to position [493, 1]
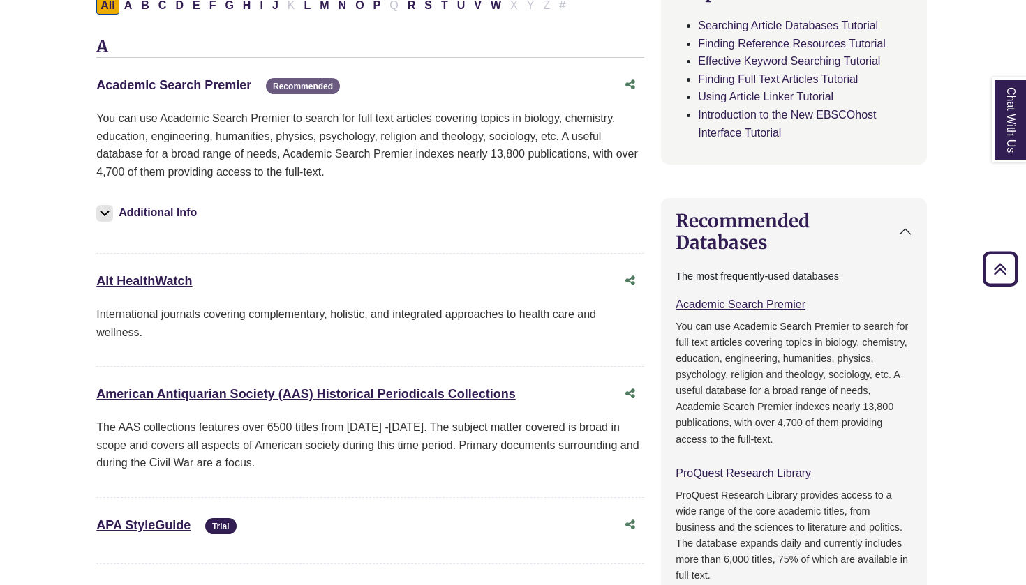
click at [151, 78] on link "Academic Search Premier This link opens in a new window" at bounding box center [173, 85] width 155 height 14
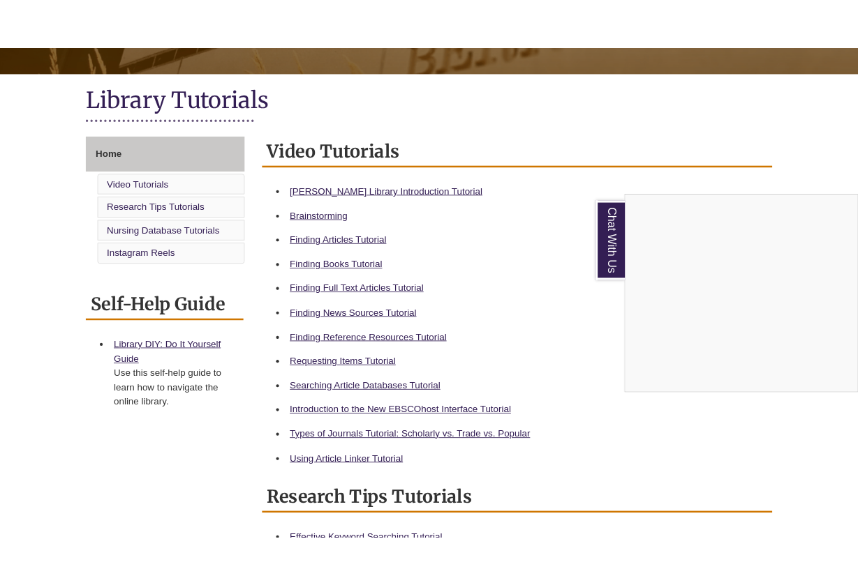
scroll to position [287, 0]
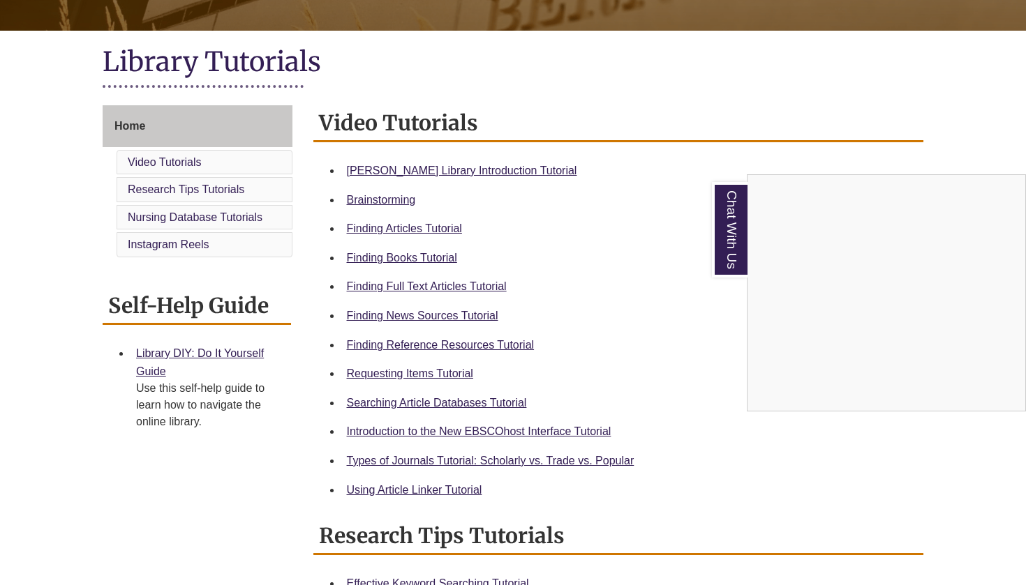
click at [371, 488] on div "Chat With Us" at bounding box center [513, 292] width 1026 height 585
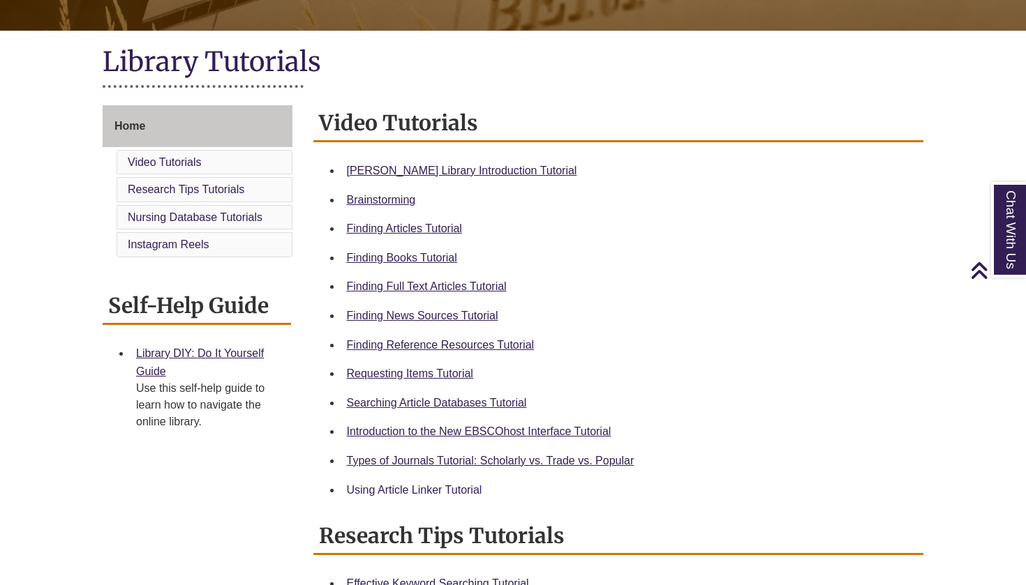
click at [362, 484] on link "Using Article Linker Tutorial" at bounding box center [414, 490] width 135 height 12
